Goal: Task Accomplishment & Management: Complete application form

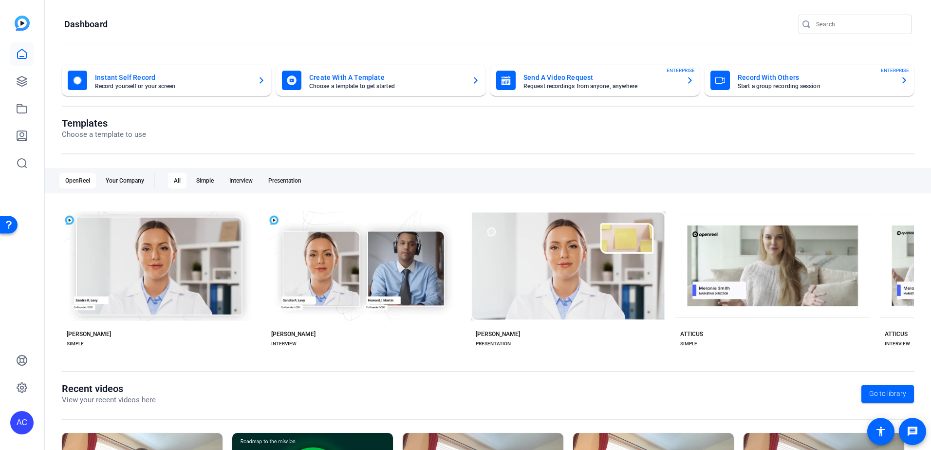
click at [563, 81] on mat-card-title "Send A Video Request" at bounding box center [601, 78] width 155 height 12
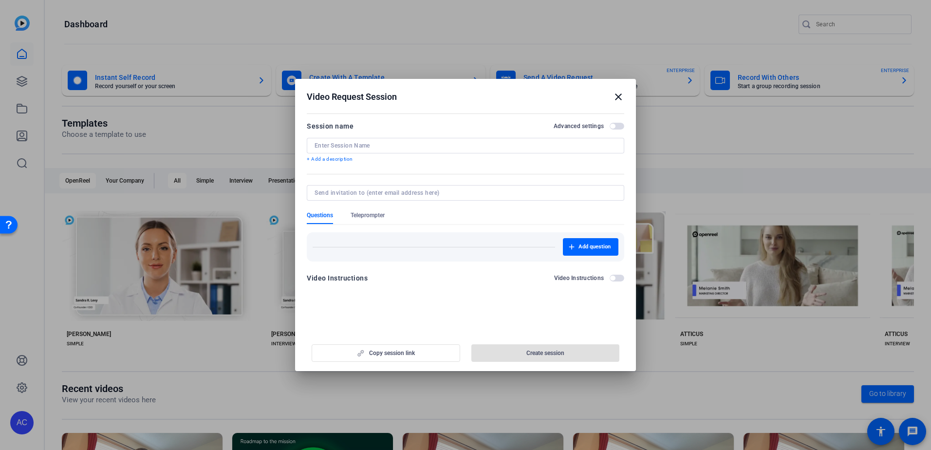
click at [347, 148] on input at bounding box center [466, 146] width 302 height 8
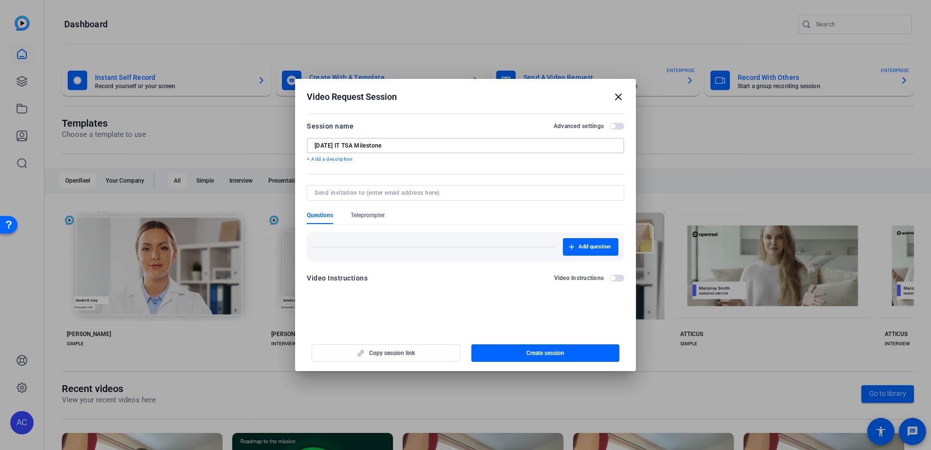
type input "[DATE] IT TSA Milestone"
click at [399, 191] on input at bounding box center [464, 193] width 298 height 8
click at [369, 190] on input at bounding box center [464, 193] width 298 height 8
type input "kneimi@"
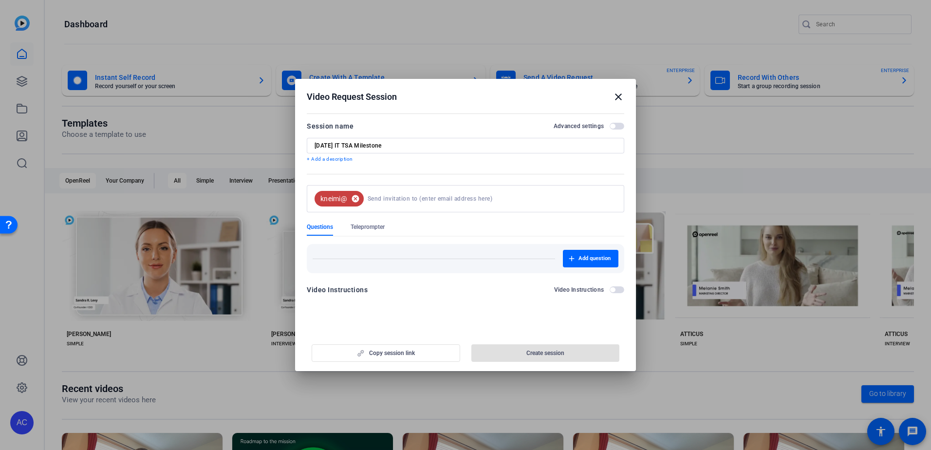
click at [355, 199] on mat-icon "cancel" at bounding box center [355, 198] width 17 height 9
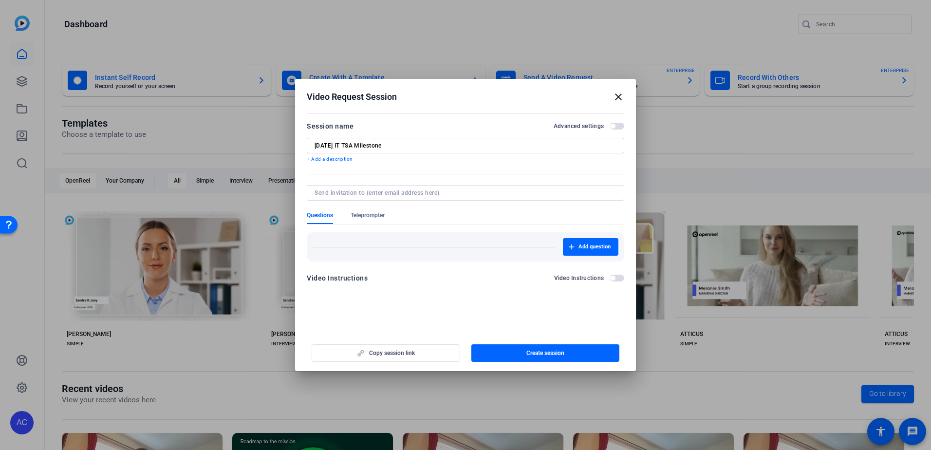
drag, startPoint x: 351, startPoint y: 194, endPoint x: 338, endPoint y: 177, distance: 20.9
click at [351, 194] on input at bounding box center [464, 193] width 298 height 8
type input "[EMAIL_ADDRESS][DOMAIN_NAME]"
click at [530, 352] on span "Create session" at bounding box center [545, 353] width 38 height 8
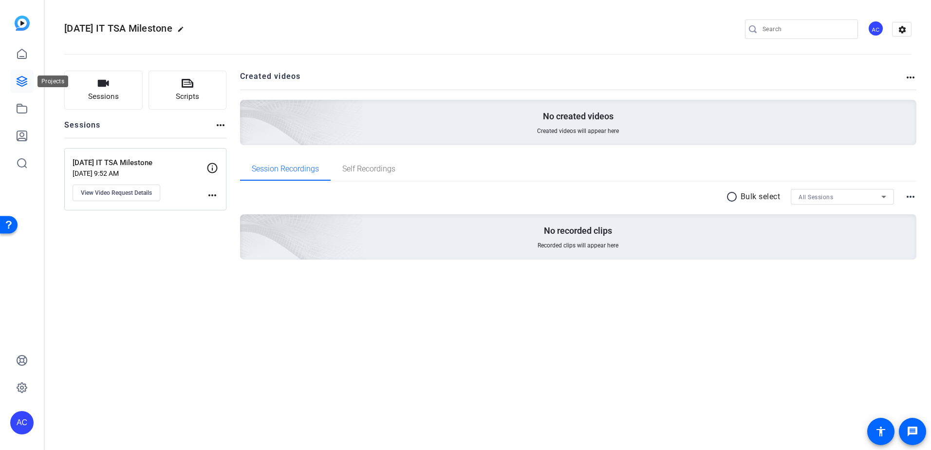
click at [18, 80] on icon at bounding box center [22, 81] width 12 height 12
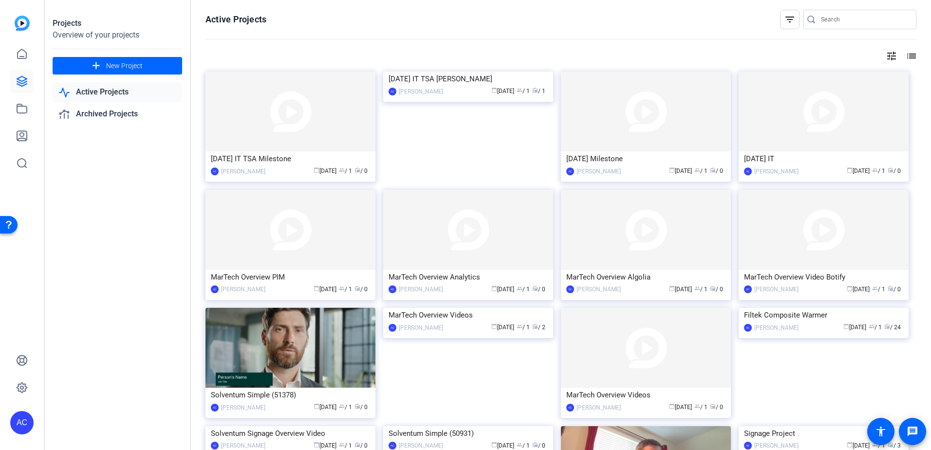
click at [311, 134] on img at bounding box center [291, 112] width 170 height 80
click at [454, 72] on img at bounding box center [468, 72] width 170 height 0
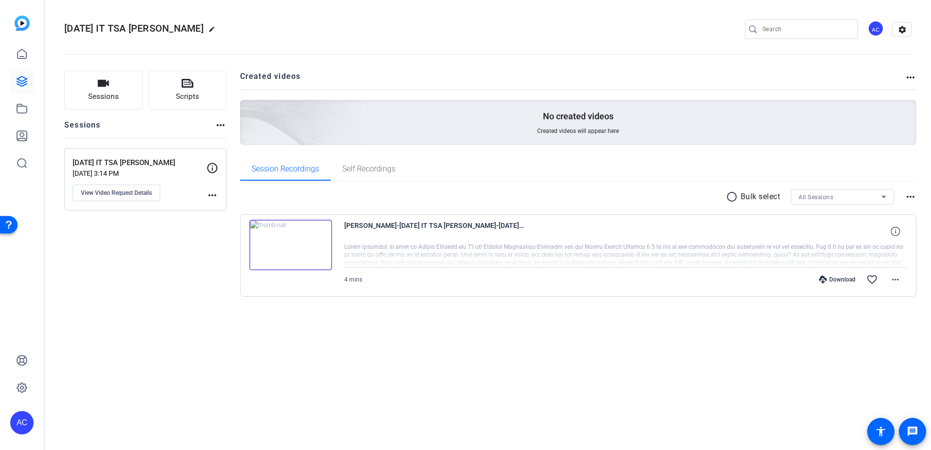
click at [293, 243] on img at bounding box center [290, 245] width 83 height 51
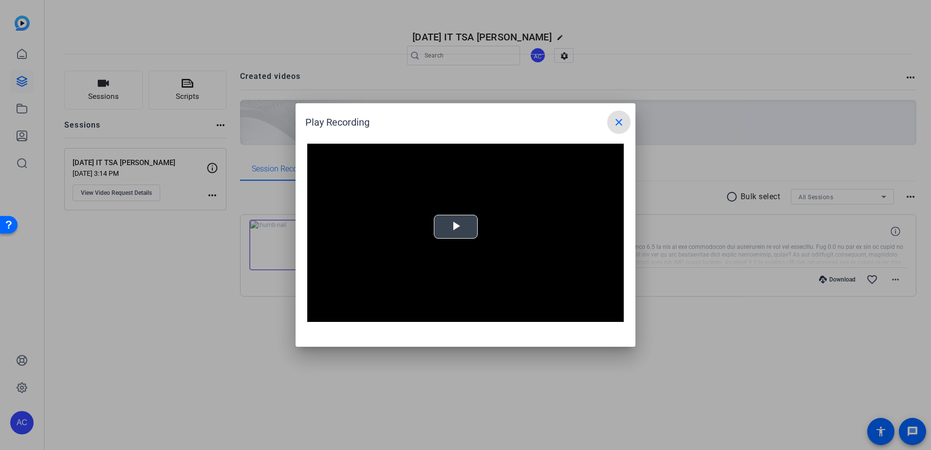
click at [456, 227] on span "Video Player" at bounding box center [456, 227] width 0 height 0
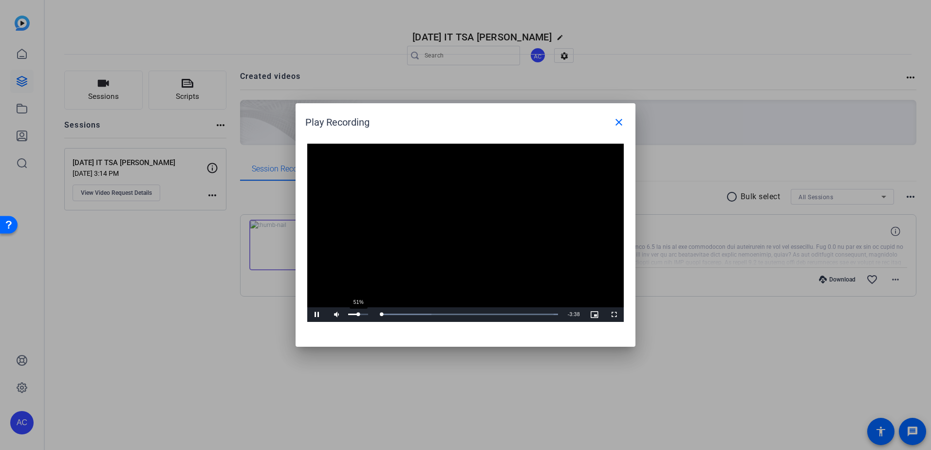
drag, startPoint x: 358, startPoint y: 314, endPoint x: 354, endPoint y: 314, distance: 4.9
click at [358, 314] on div "51%" at bounding box center [358, 314] width 20 height 1
click at [350, 314] on div "10%" at bounding box center [358, 314] width 20 height 1
click at [354, 317] on div "27%" at bounding box center [358, 314] width 24 height 15
click at [356, 318] on div "37%" at bounding box center [358, 314] width 24 height 15
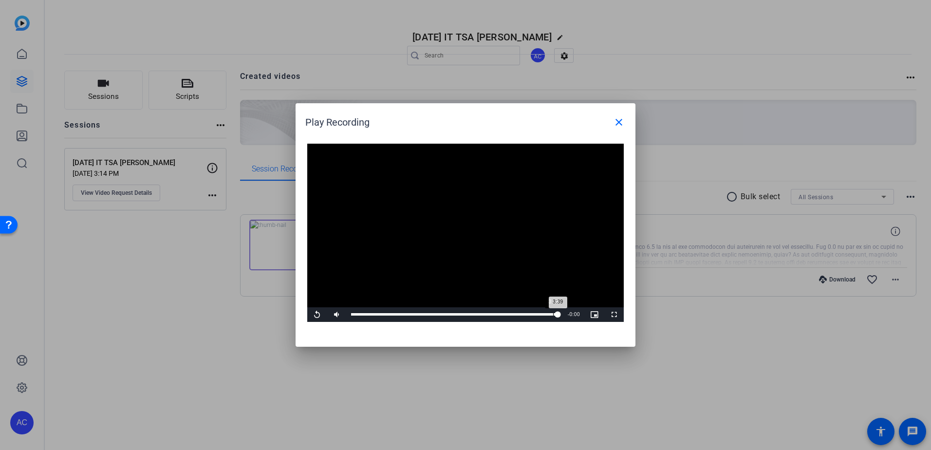
click at [553, 314] on div "3:34" at bounding box center [553, 314] width 0 height 2
click at [317, 315] on span "Video Player" at bounding box center [316, 315] width 19 height 0
click at [313, 315] on span "Video Player" at bounding box center [316, 315] width 19 height 0
click at [618, 124] on mat-icon "close" at bounding box center [619, 122] width 12 height 12
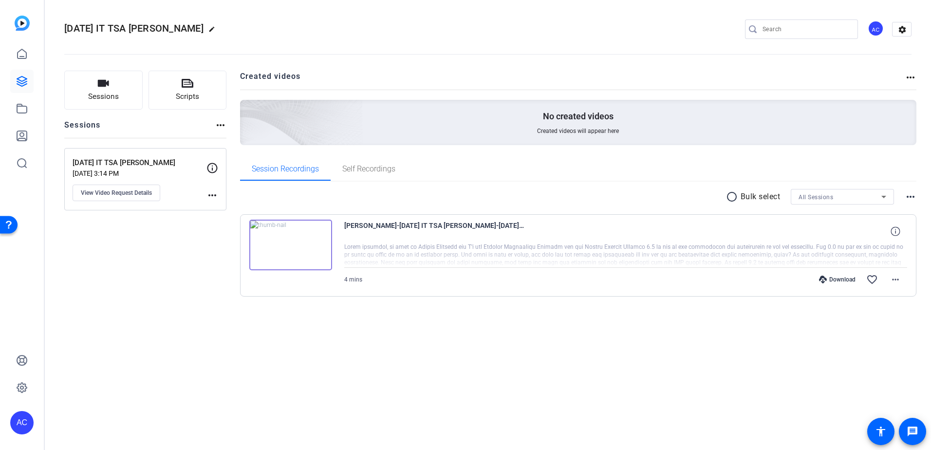
click at [23, 24] on img at bounding box center [22, 23] width 15 height 15
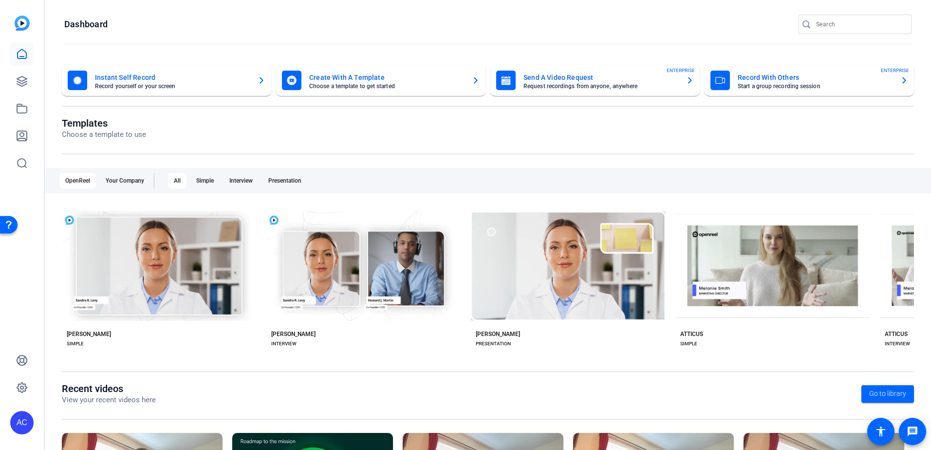
click at [560, 84] on mat-card-subtitle "Request recordings from anyone, anywhere" at bounding box center [601, 86] width 155 height 6
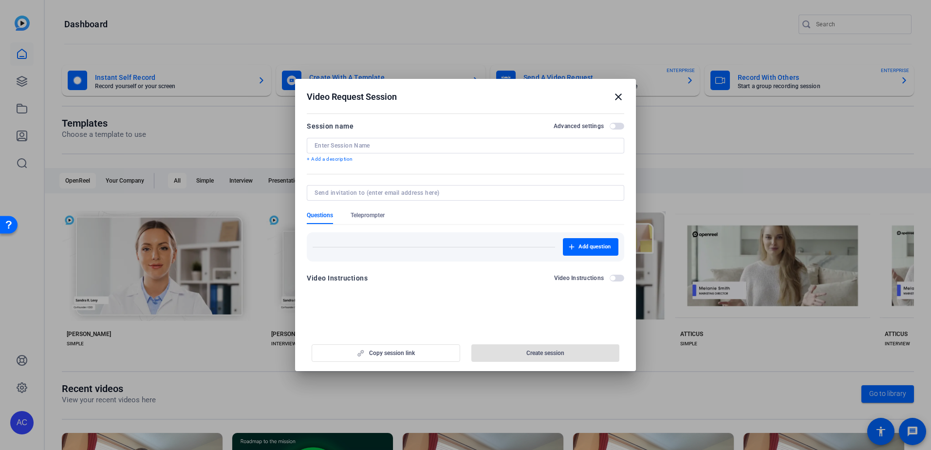
click at [344, 144] on input at bounding box center [466, 146] width 302 height 8
type input "A"
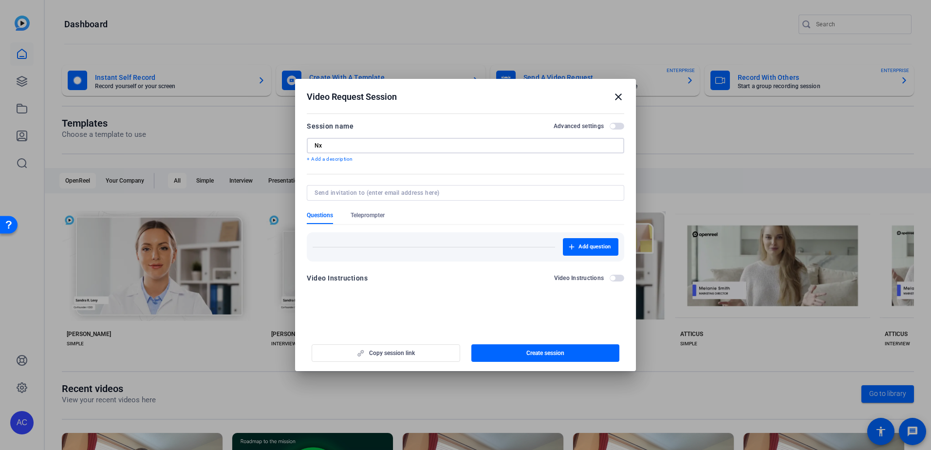
type input "N"
type input "MarTech Overview - Next Catalog Video"
type input "[EMAIL_ADDRESS][DOMAIN_NAME]"
click at [372, 241] on div "Add question" at bounding box center [466, 243] width 318 height 37
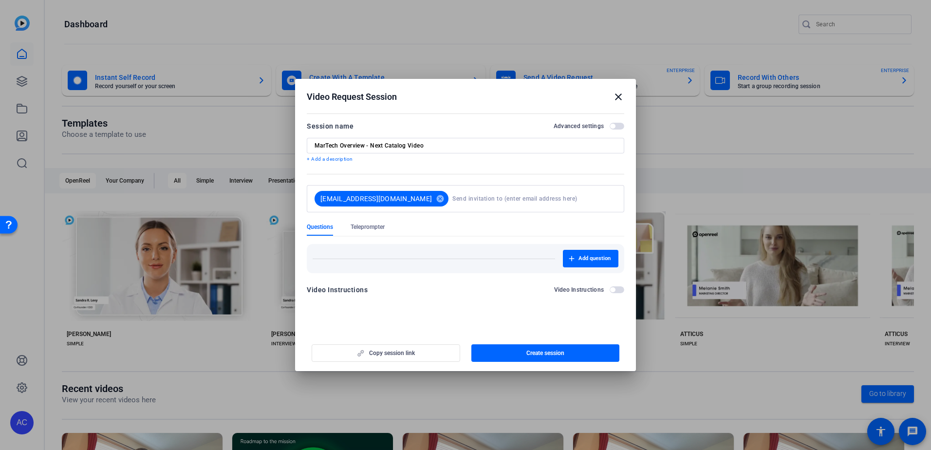
click at [346, 294] on div "Video Instructions" at bounding box center [337, 290] width 61 height 12
click at [571, 261] on icon "button" at bounding box center [572, 259] width 6 height 6
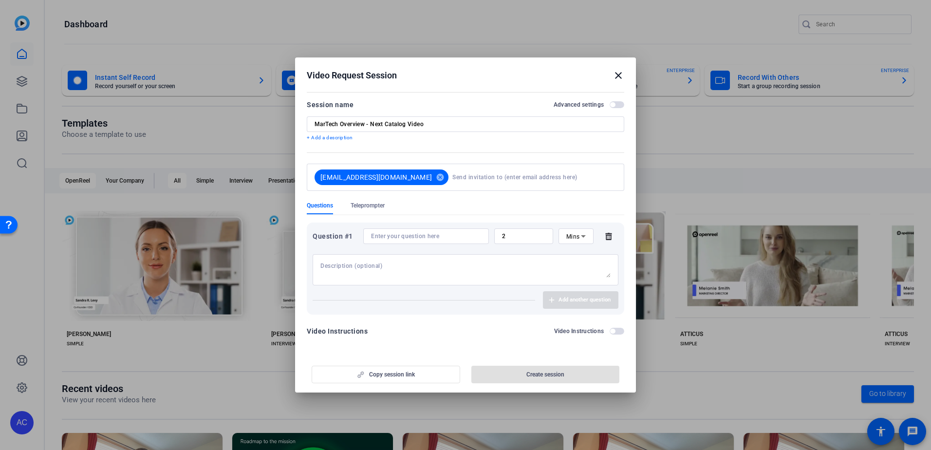
click at [414, 268] on textarea at bounding box center [465, 270] width 290 height 16
click at [475, 265] on textarea "Jud, here's a recording link for you to record your next ~3 minute video on the…" at bounding box center [465, 270] width 290 height 16
click at [519, 271] on textarea "Jud, here's a recording link for you to record your next ~3 minute video on the…" at bounding box center [465, 270] width 290 height 16
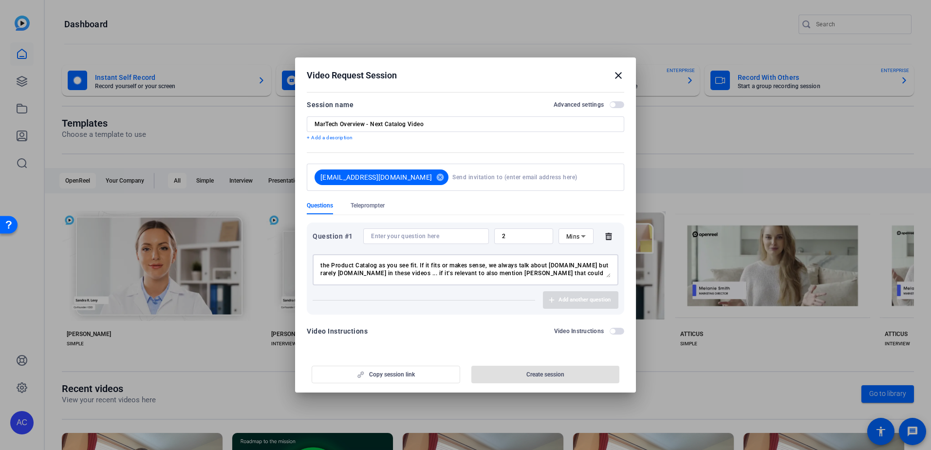
scroll to position [31, 0]
type textarea "Jud, here's a recording link for you to record your next short video on the Pro…"
click at [517, 377] on div "Copy session link Create session" at bounding box center [466, 370] width 318 height 25
click at [537, 371] on div "Copy session link Create session" at bounding box center [466, 370] width 318 height 25
click at [452, 172] on input at bounding box center [532, 177] width 160 height 19
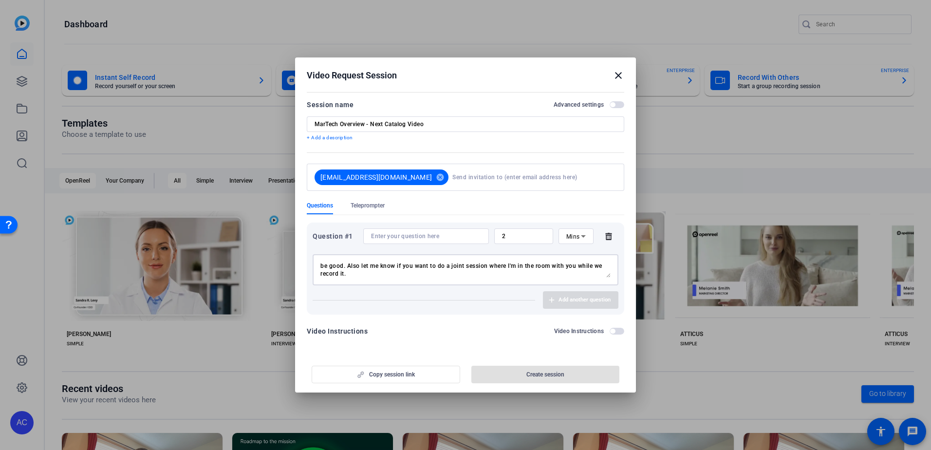
click at [374, 276] on textarea "Jud, here's a recording link for you to record your next short video on the Pro…" at bounding box center [465, 270] width 290 height 16
drag, startPoint x: 430, startPoint y: 304, endPoint x: 463, endPoint y: 324, distance: 38.3
click at [431, 304] on div "Add another question" at bounding box center [466, 300] width 306 height 18
click at [498, 268] on textarea "Jud, here's a recording link for you to record your next short video on the Pro…" at bounding box center [465, 270] width 290 height 16
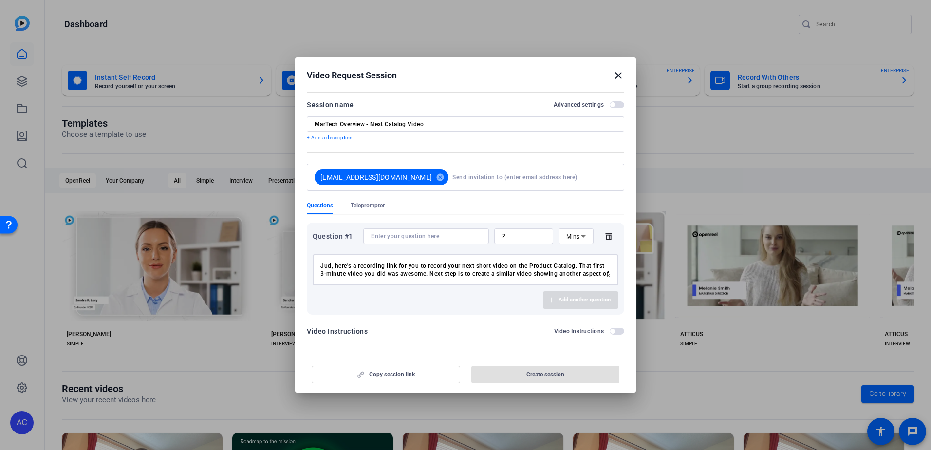
click at [611, 332] on span "button" at bounding box center [612, 331] width 5 height 5
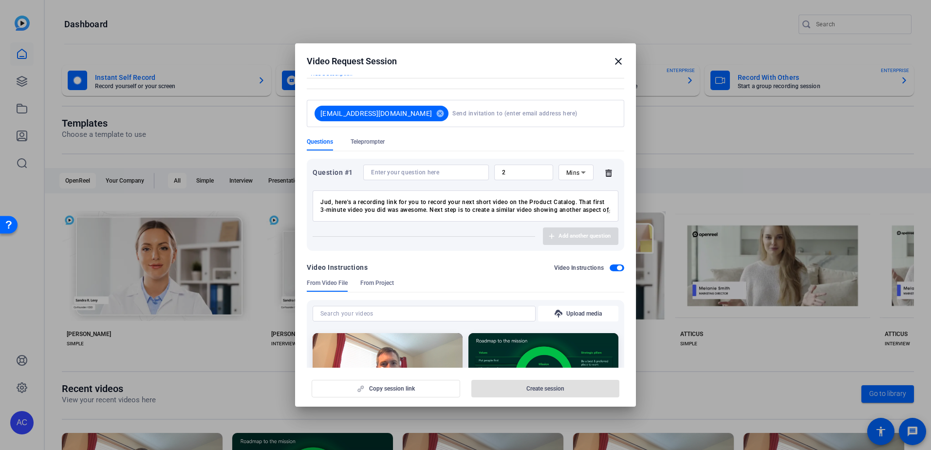
scroll to position [97, 0]
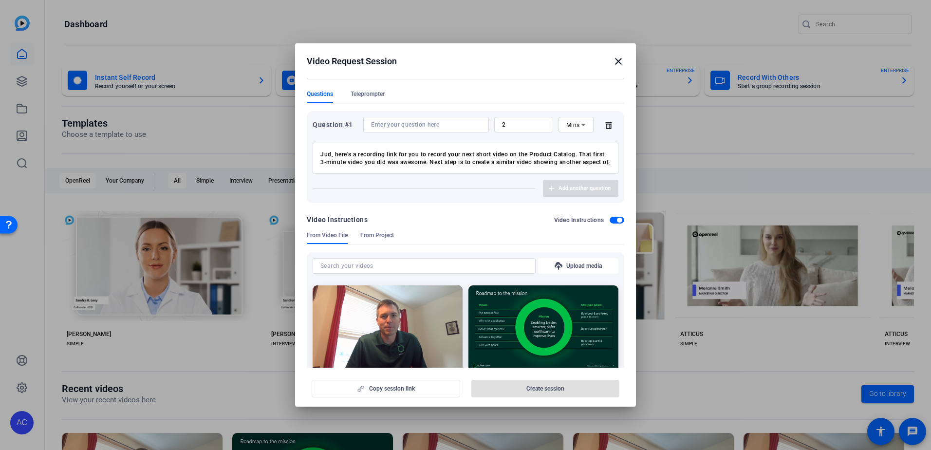
click at [611, 221] on span "button" at bounding box center [617, 220] width 15 height 7
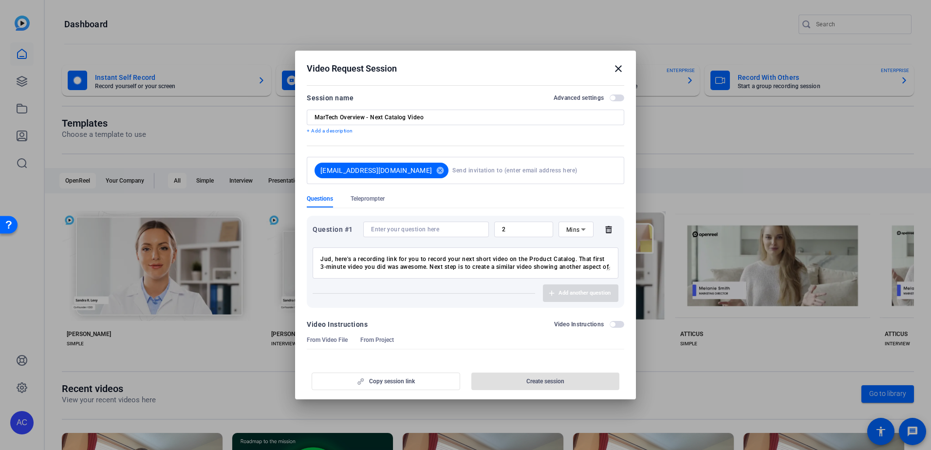
scroll to position [0, 0]
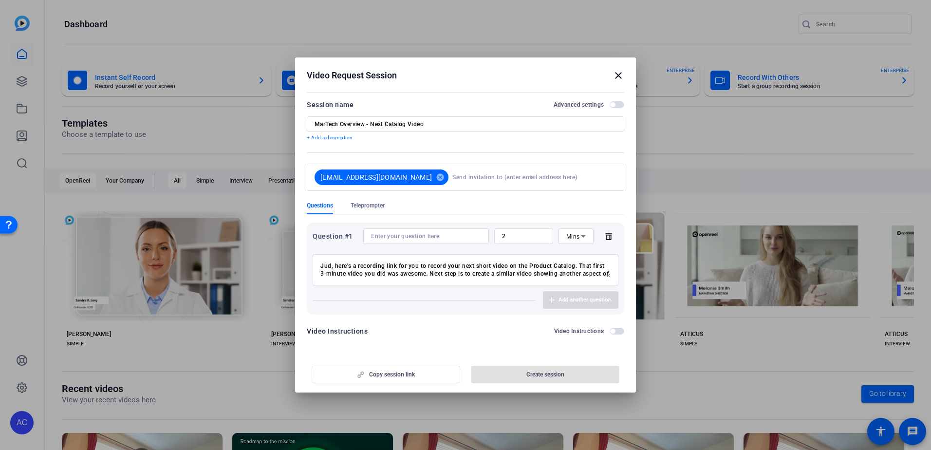
click at [610, 105] on span "button" at bounding box center [612, 104] width 5 height 5
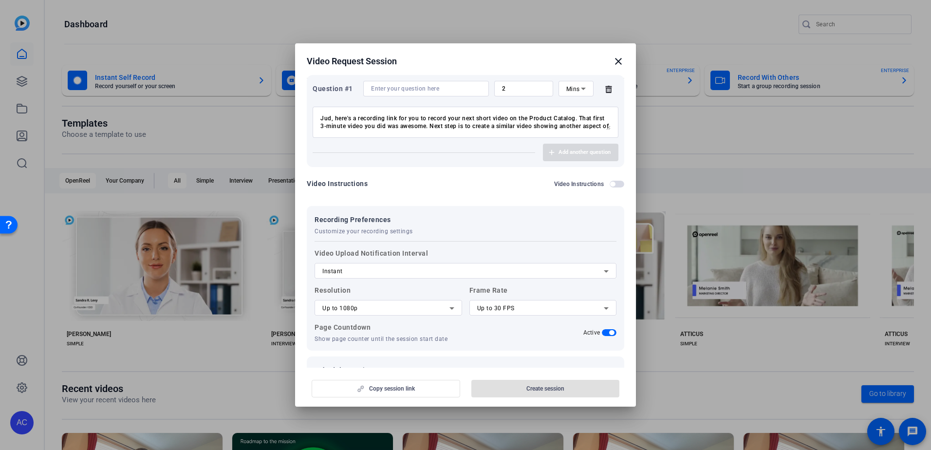
scroll to position [159, 0]
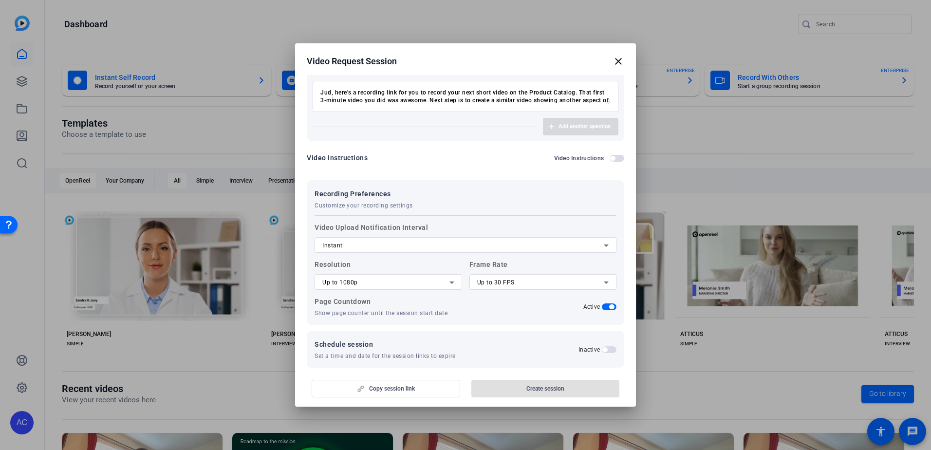
click at [607, 311] on div "Page Countdown Show page counter until the session start date Active" at bounding box center [466, 306] width 302 height 21
click at [609, 308] on span "button" at bounding box center [611, 306] width 5 height 5
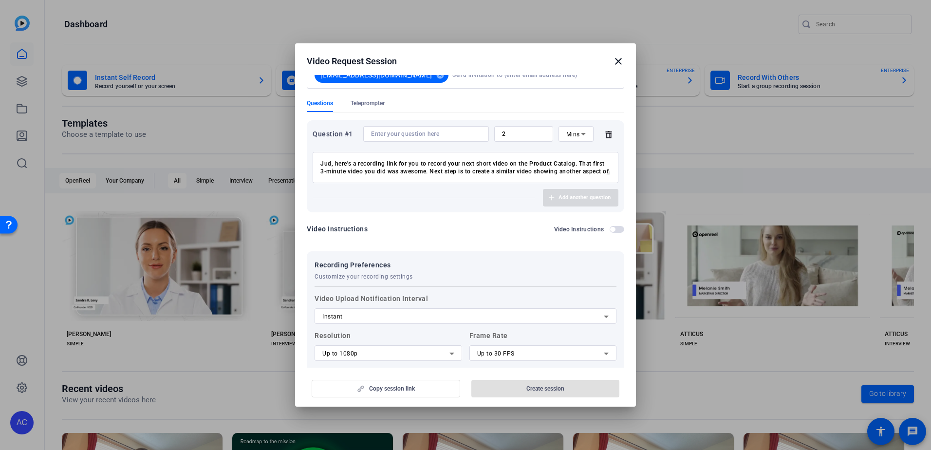
scroll to position [0, 0]
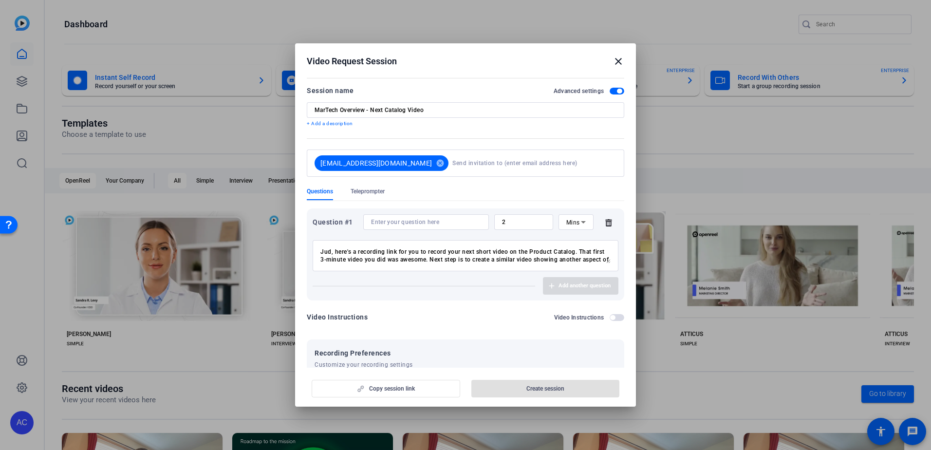
click at [613, 93] on button "Advanced settings" at bounding box center [617, 91] width 15 height 7
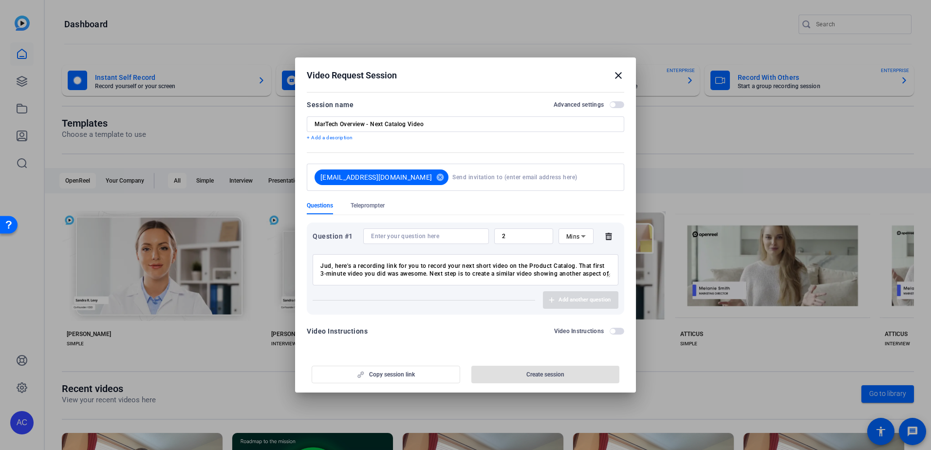
click at [534, 374] on div "Copy session link Create session" at bounding box center [466, 370] width 318 height 25
click at [321, 139] on p "+ Add a description" at bounding box center [466, 138] width 318 height 8
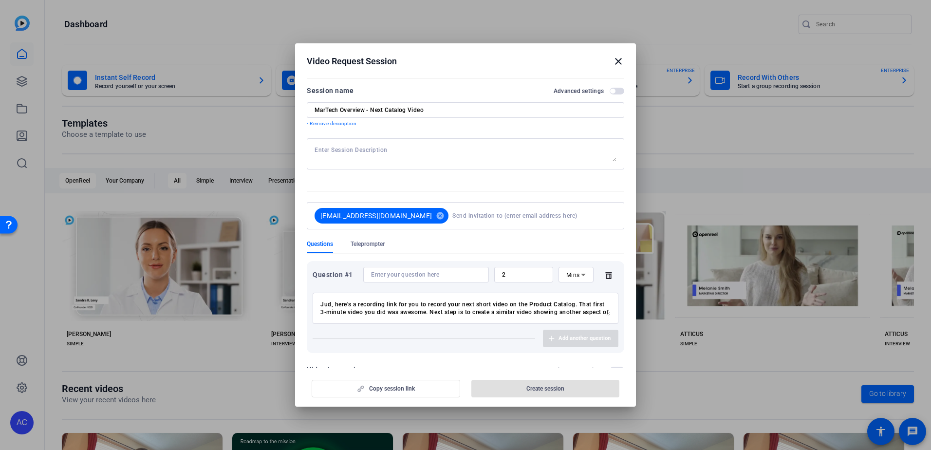
click at [364, 319] on div "Jud, here's a recording link for you to record your next short video on the Pro…" at bounding box center [465, 308] width 290 height 31
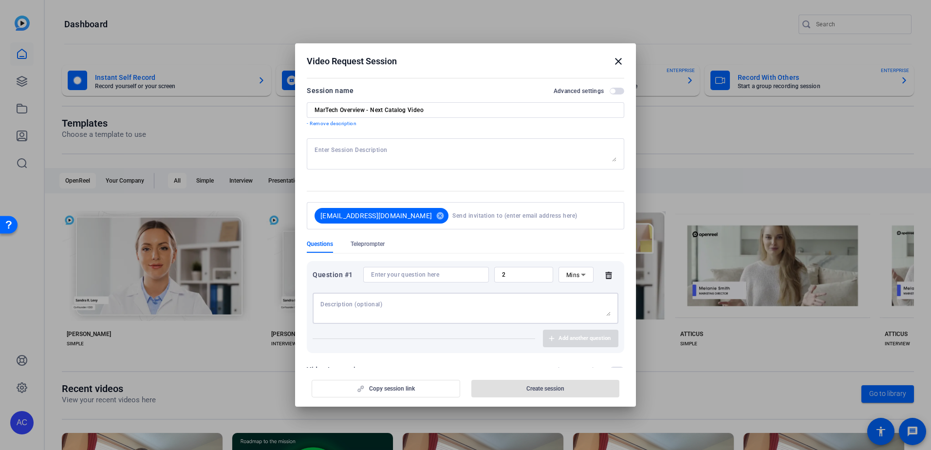
click at [350, 145] on div at bounding box center [466, 153] width 302 height 31
paste textarea "Jud, here's a recording link for you to record your next short video on the Pro…"
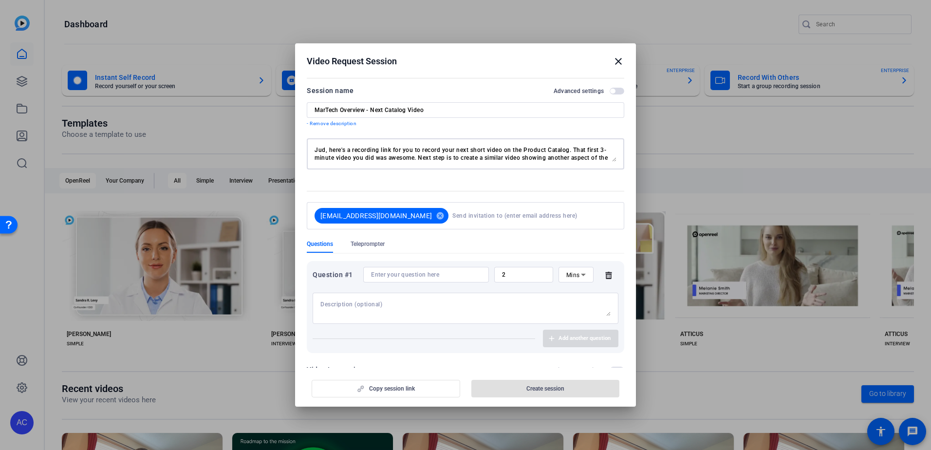
scroll to position [23, 0]
type textarea "Jud, here's a recording link for you to record your next short video on the Pro…"
click at [602, 277] on icon at bounding box center [608, 275] width 19 height 8
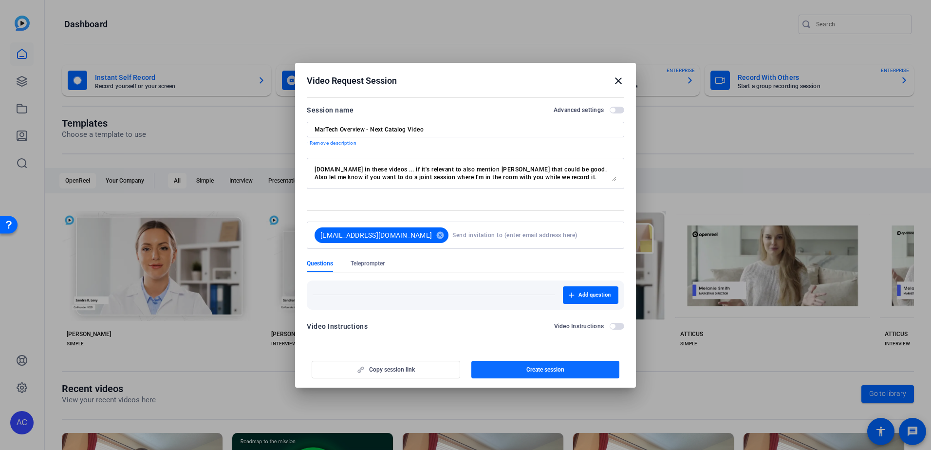
click at [528, 370] on span "Create session" at bounding box center [545, 370] width 38 height 8
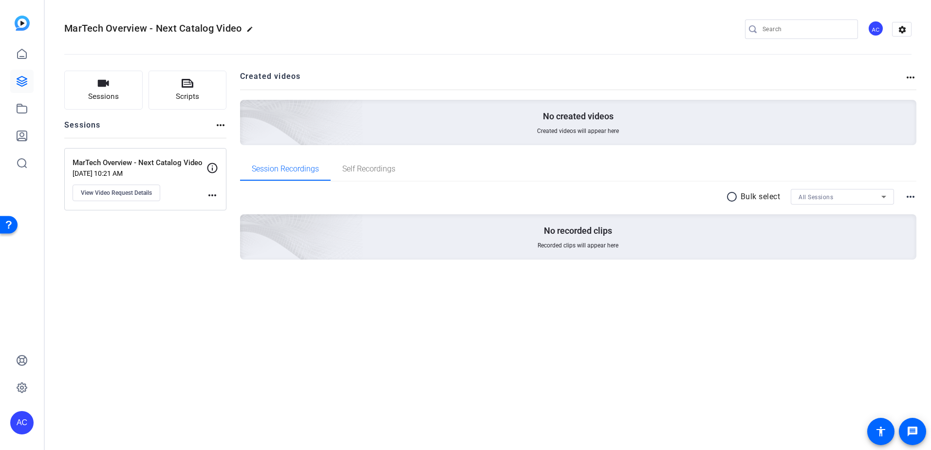
click at [23, 21] on img at bounding box center [22, 23] width 15 height 15
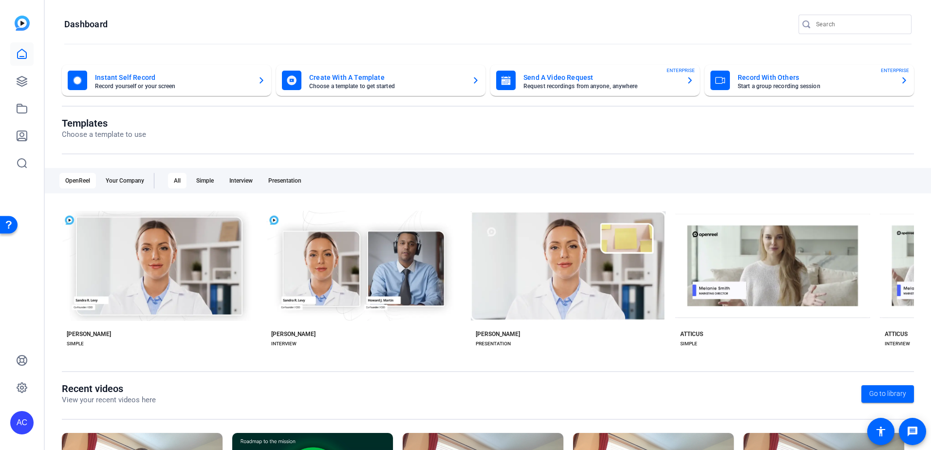
click at [573, 83] on mat-card-title "Send A Video Request" at bounding box center [601, 78] width 155 height 12
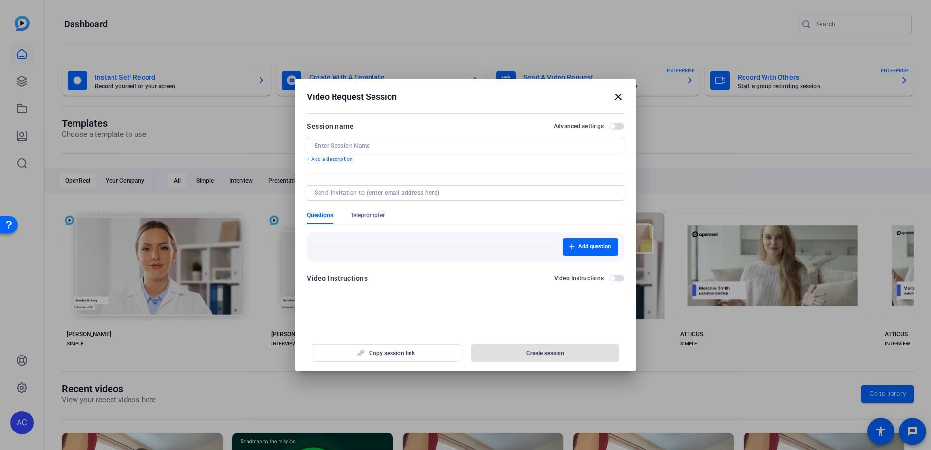
click at [366, 142] on input at bounding box center [466, 146] width 302 height 8
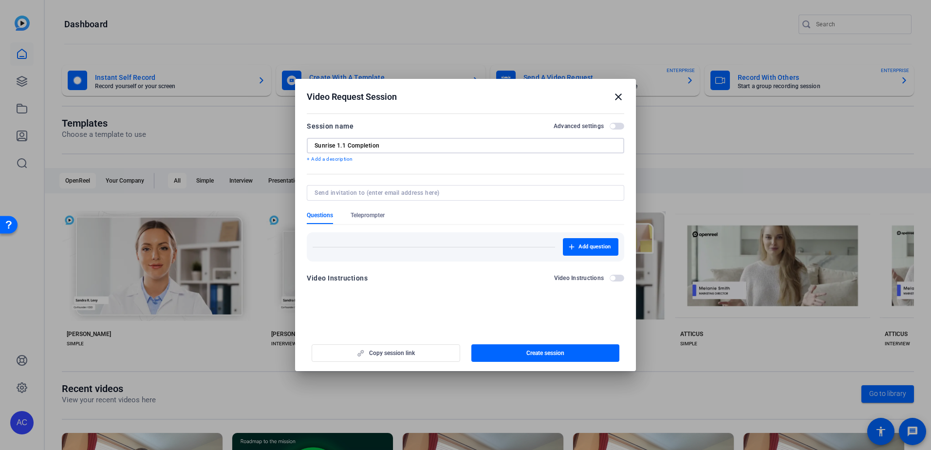
type input "Sunrise 1.1 Completion"
click at [335, 160] on p "+ Add a description" at bounding box center [466, 159] width 318 height 8
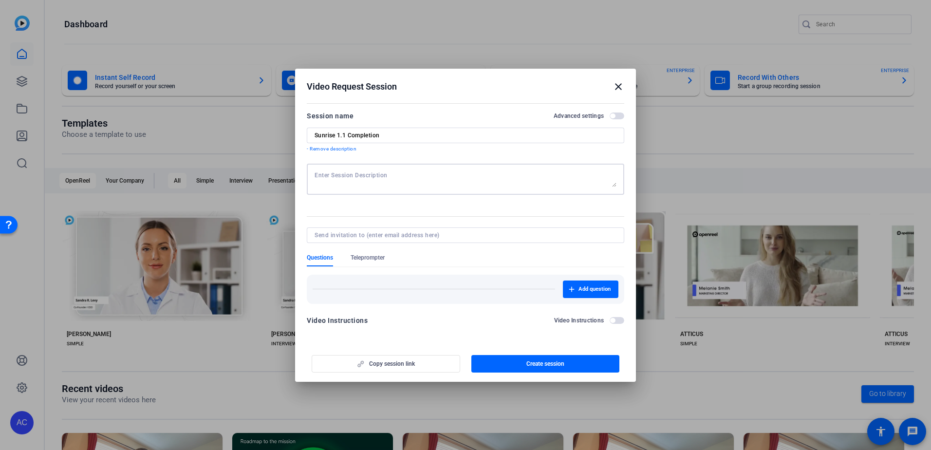
click at [355, 170] on div at bounding box center [466, 179] width 302 height 31
click at [492, 171] on textarea "[PERSON_NAME], I wondered if you could record a 15-30 second video" at bounding box center [466, 179] width 302 height 16
drag, startPoint x: 433, startPoint y: 173, endPoint x: 504, endPoint y: 174, distance: 70.1
click at [504, 174] on textarea "[PERSON_NAME], I wondered if you could record a 15-30 second video" at bounding box center [466, 179] width 302 height 16
drag, startPoint x: 393, startPoint y: 174, endPoint x: 425, endPoint y: 174, distance: 32.6
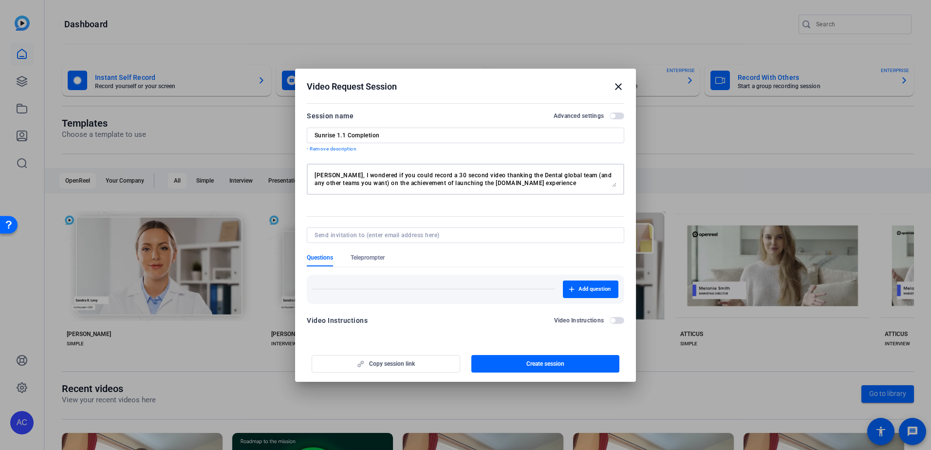
click at [425, 174] on textarea "[PERSON_NAME], I wondered if you could record a 30 second video thanking the De…" at bounding box center [466, 179] width 302 height 16
click at [495, 185] on textarea "[PERSON_NAME], I wondered if you would want to record a 30-second video thankin…" at bounding box center [466, 179] width 302 height 16
click at [569, 181] on textarea "[PERSON_NAME], I wondered if you would want to record a 30-second video thankin…" at bounding box center [466, 179] width 302 height 16
click at [574, 184] on textarea "[PERSON_NAME], I wondered if you would want to record a 30-second video thankin…" at bounding box center [466, 179] width 302 height 16
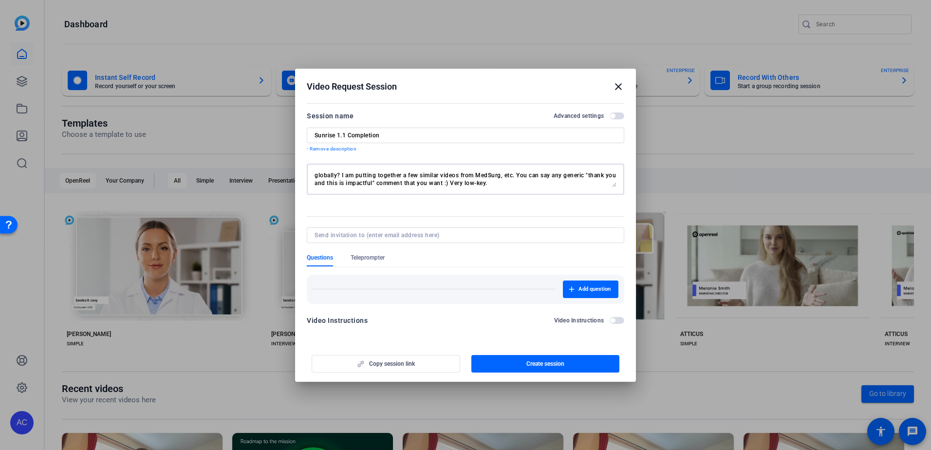
drag, startPoint x: 494, startPoint y: 167, endPoint x: 489, endPoint y: 168, distance: 5.0
click at [493, 167] on div "[PERSON_NAME], I wondered if you would want to record a 30-second video thankin…" at bounding box center [466, 179] width 302 height 31
type textarea "[PERSON_NAME], I wondered if you would want to record a 30-second video thankin…"
click at [517, 371] on span "button" at bounding box center [545, 363] width 149 height 23
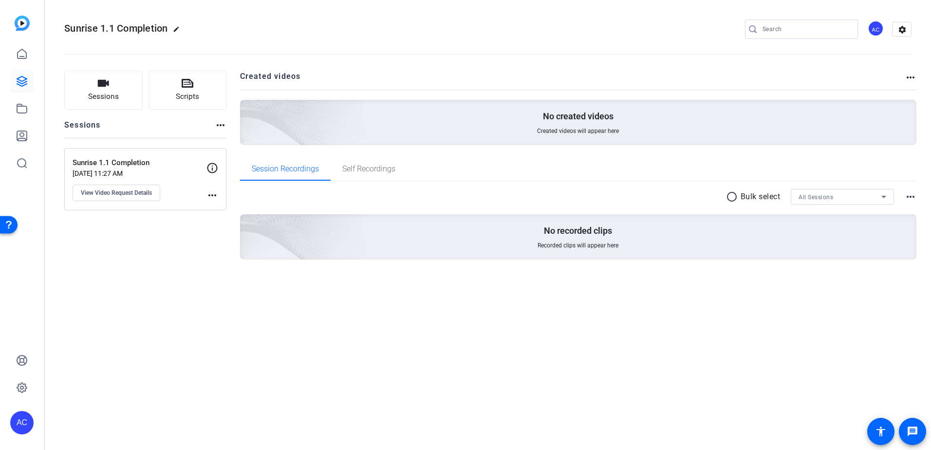
click at [160, 316] on div "Sunrise 1.1 Completion edit AC settings Sessions Scripts Sessions more_horiz Su…" at bounding box center [488, 225] width 886 height 450
